Goal: Information Seeking & Learning: Learn about a topic

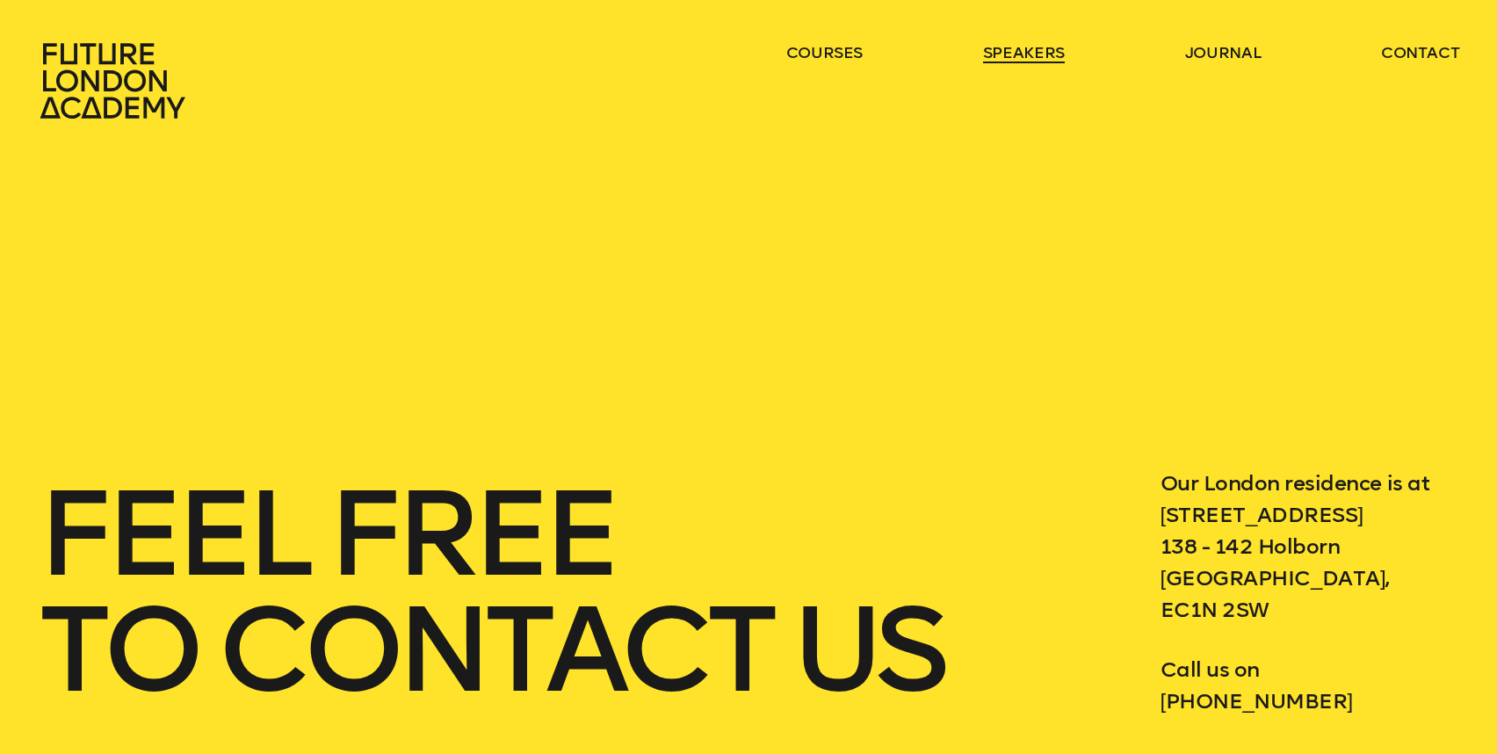
click at [1023, 54] on link "speakers" at bounding box center [1024, 52] width 82 height 21
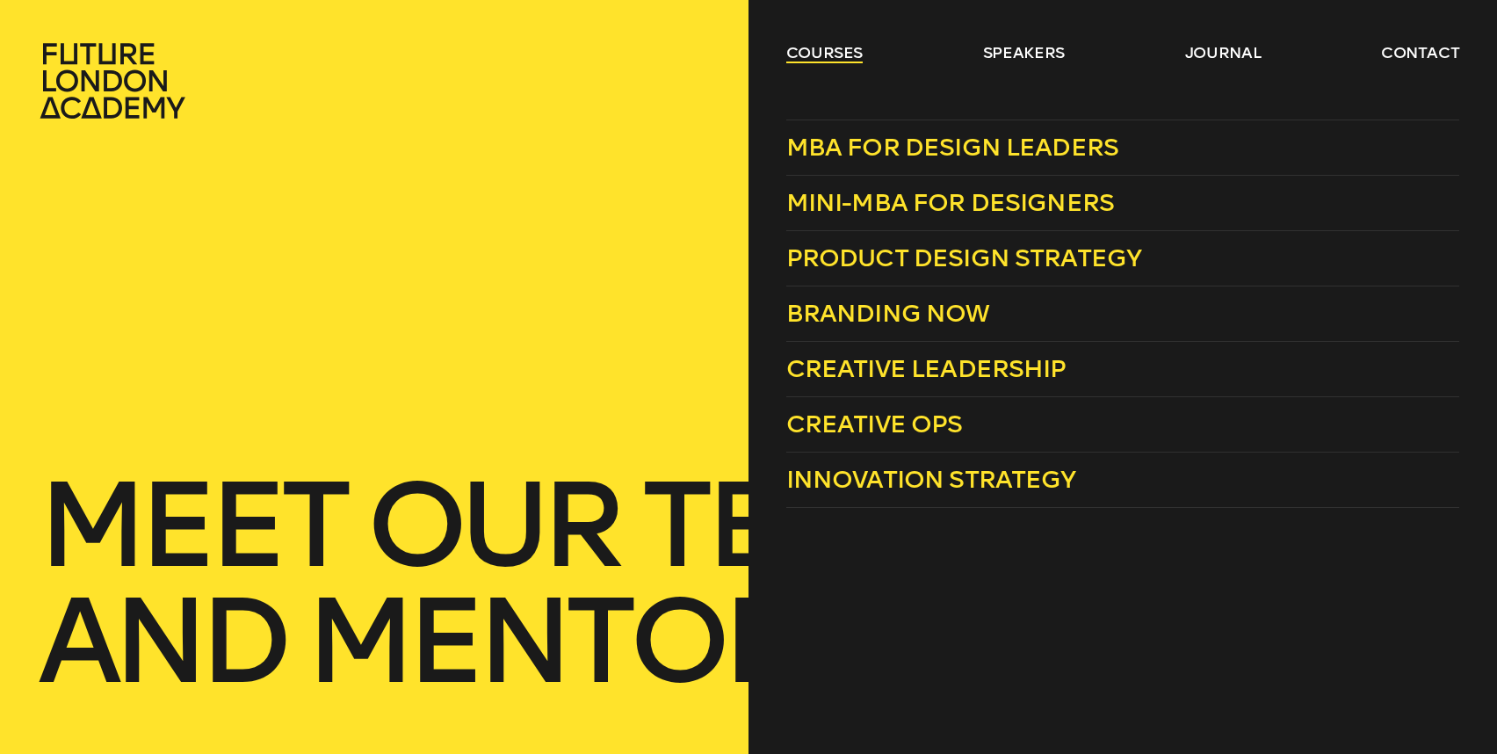
click at [833, 47] on link "courses" at bounding box center [824, 52] width 77 height 21
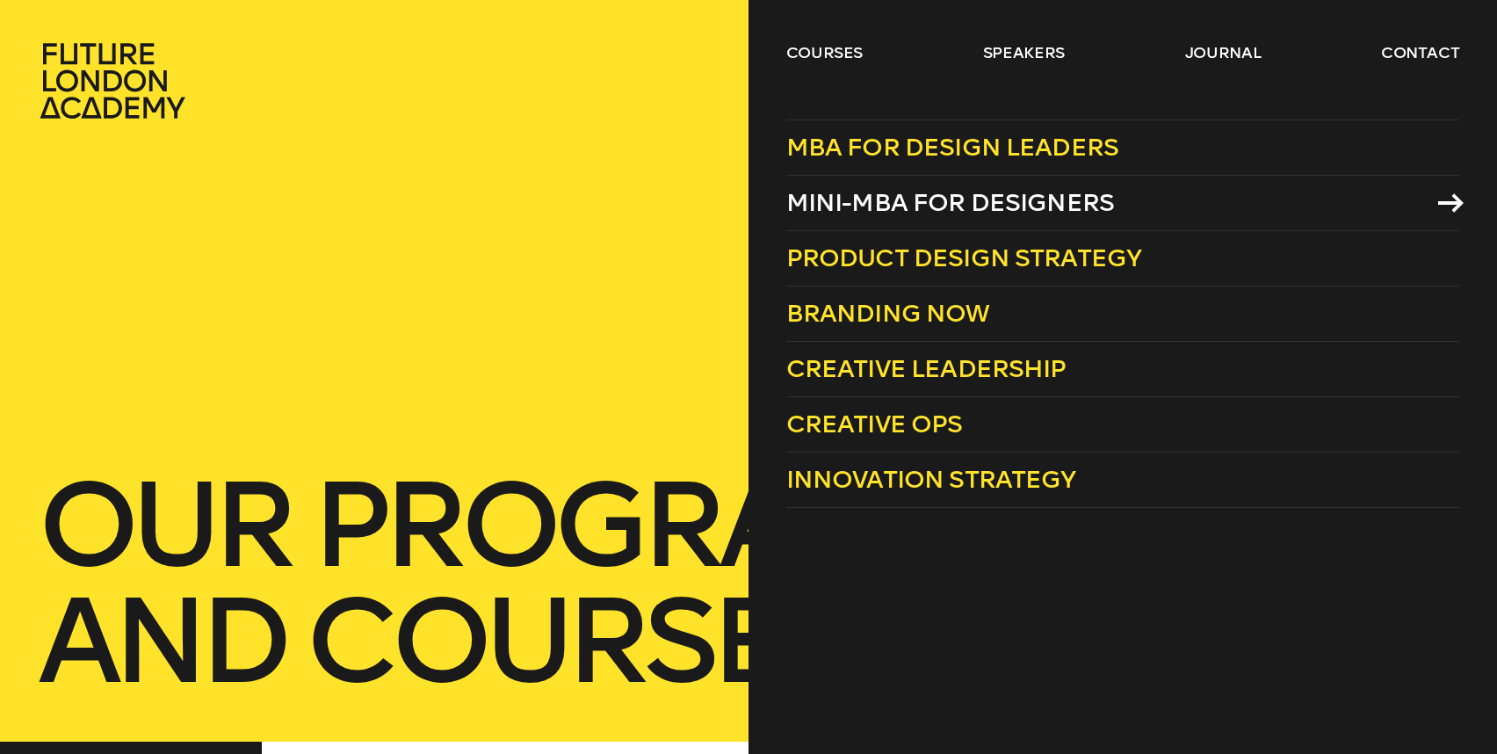
click at [945, 195] on span "Mini-MBA for Designers" at bounding box center [950, 202] width 329 height 29
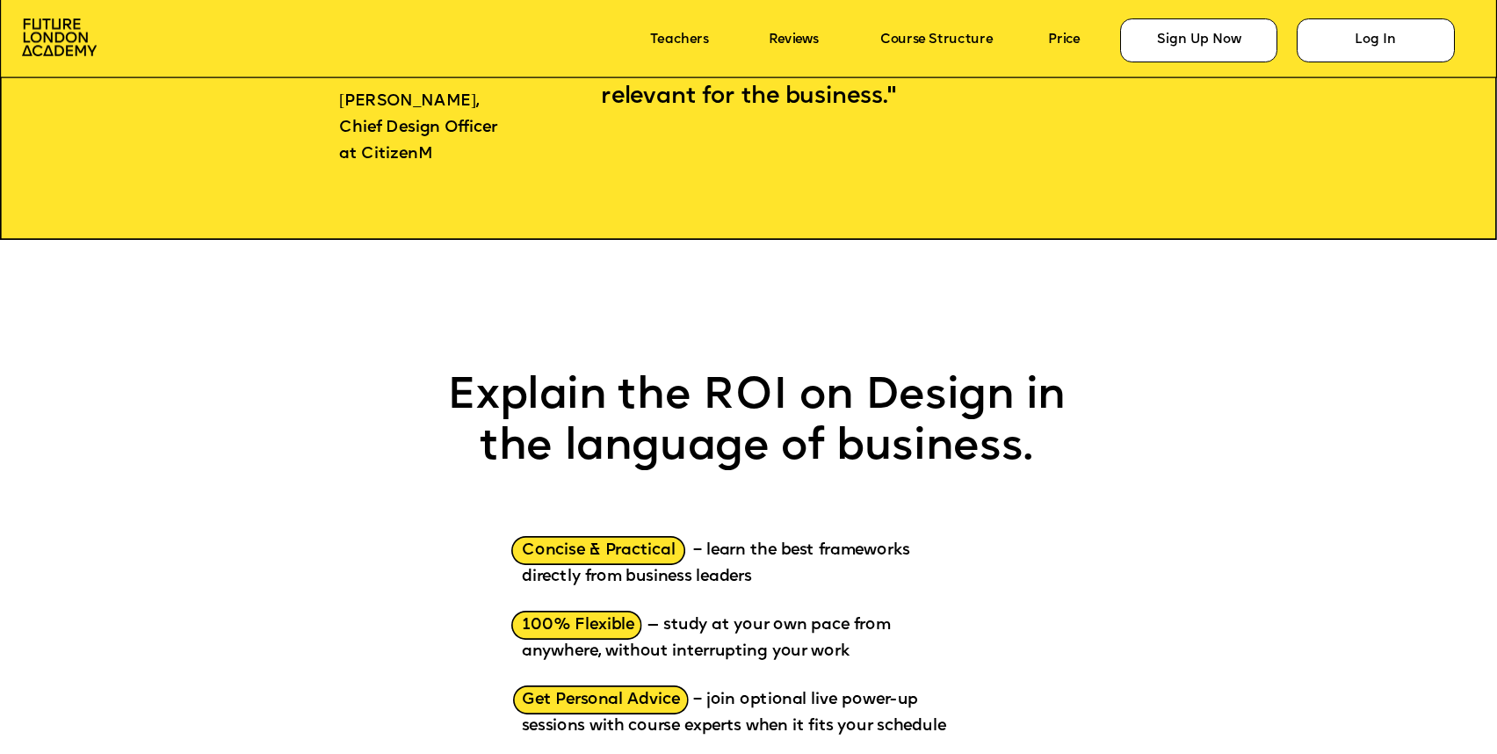
scroll to position [1848, 0]
